Goal: Find specific page/section: Find specific page/section

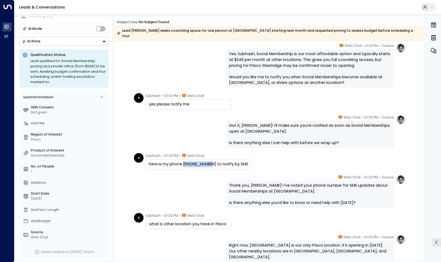
scroll to position [456, 0]
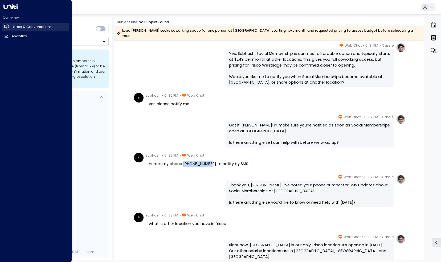
click at [10, 27] on link "Leads & Conversations Leads & Conversations" at bounding box center [35, 27] width 67 height 9
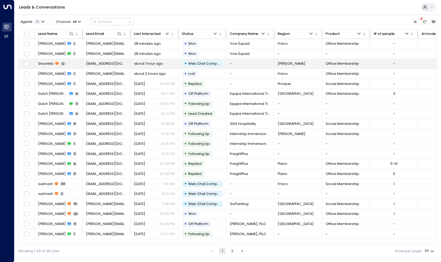
click at [65, 63] on td "Graviella 12" at bounding box center [59, 64] width 48 height 10
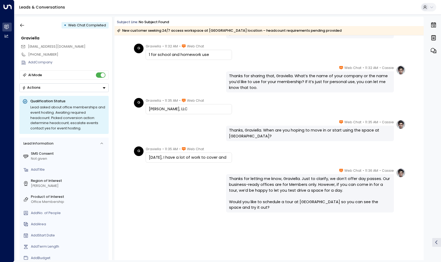
scroll to position [171, 0]
click at [25, 24] on button "button" at bounding box center [22, 26] width 10 height 10
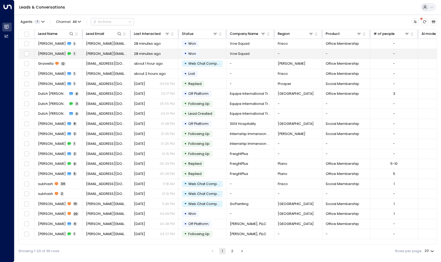
click at [75, 52] on span "1" at bounding box center [74, 54] width 3 height 4
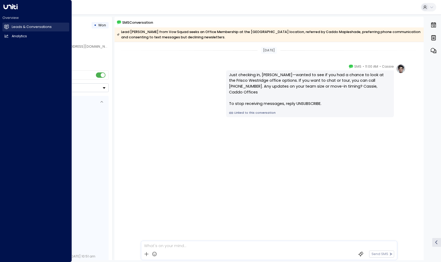
click at [10, 25] on link "Leads & Conversations Leads & Conversations" at bounding box center [35, 27] width 67 height 9
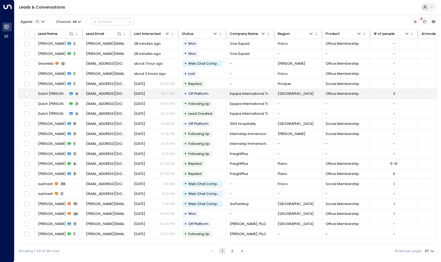
click at [63, 93] on span "Dutch [PERSON_NAME]" at bounding box center [53, 93] width 30 height 5
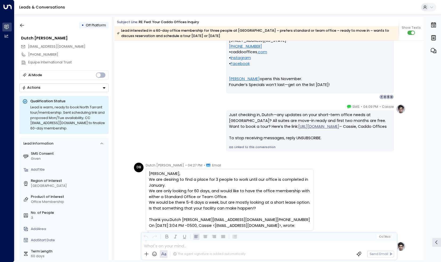
scroll to position [688, 0]
